Goal: Task Accomplishment & Management: Manage account settings

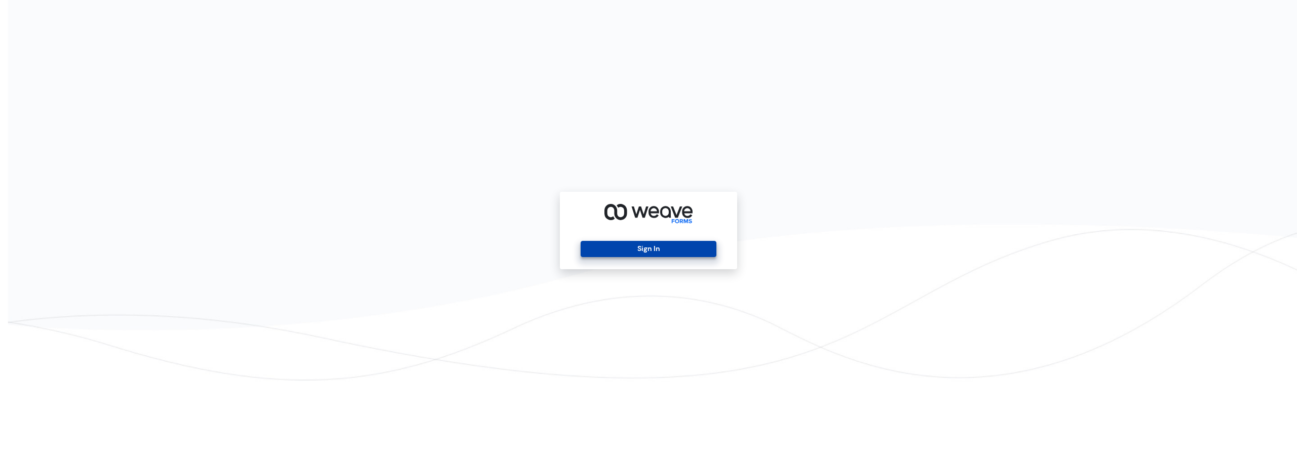
click at [697, 250] on button "Sign In" at bounding box center [648, 249] width 135 height 16
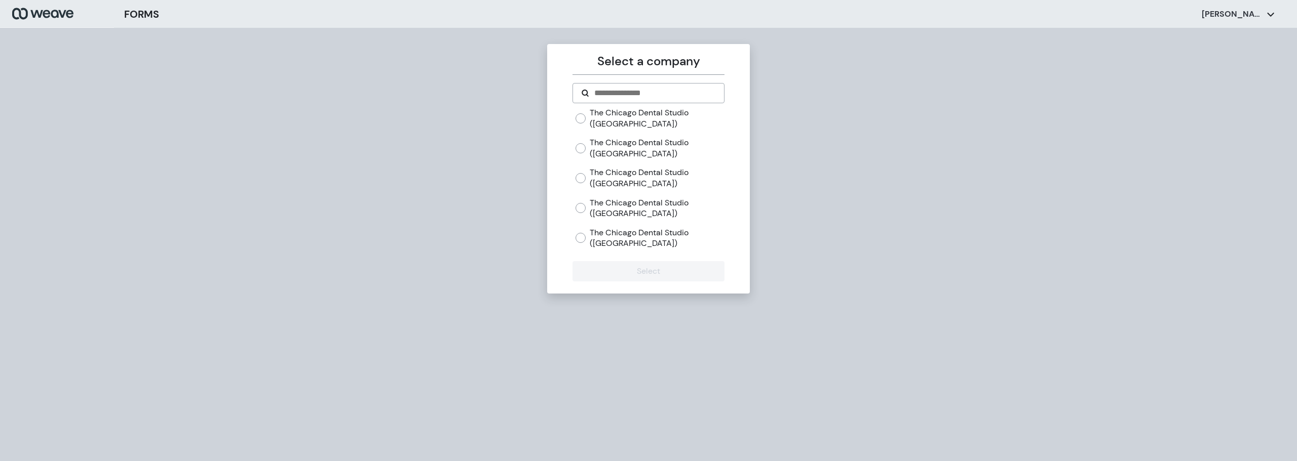
drag, startPoint x: 622, startPoint y: 176, endPoint x: 628, endPoint y: 176, distance: 5.6
click at [623, 176] on label "The Chicago Dental Studio ([GEOGRAPHIC_DATA])" at bounding box center [657, 178] width 134 height 22
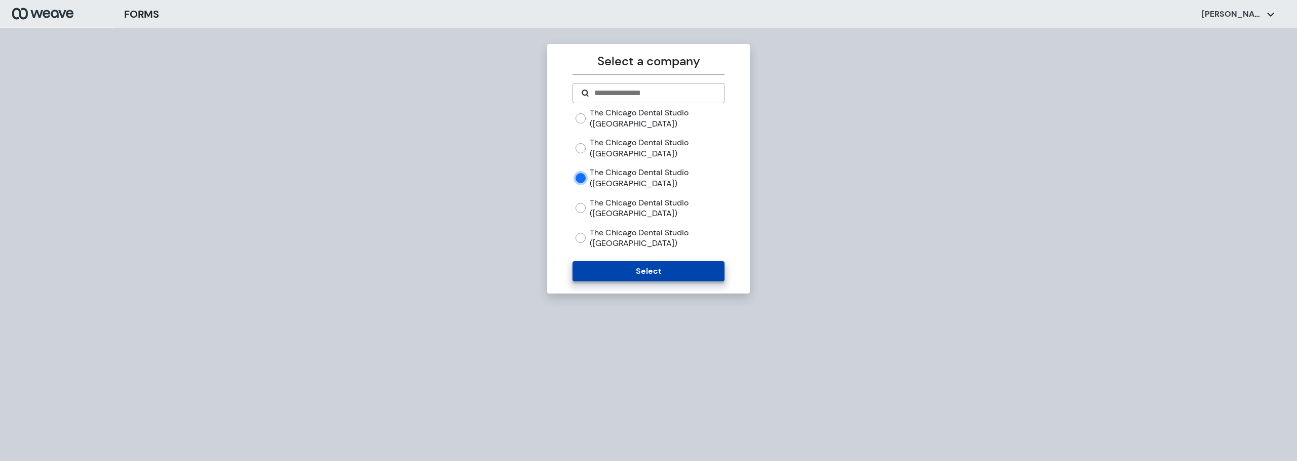
click at [691, 275] on button "Select" at bounding box center [647, 271] width 151 height 20
